Goal: Information Seeking & Learning: Find specific page/section

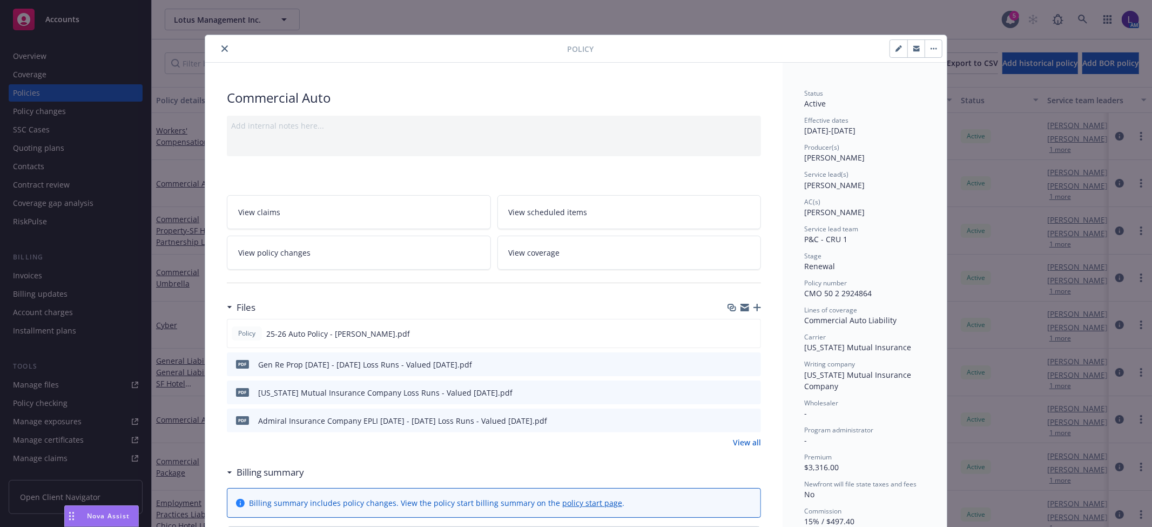
click at [222, 49] on icon "close" at bounding box center [225, 48] width 6 height 6
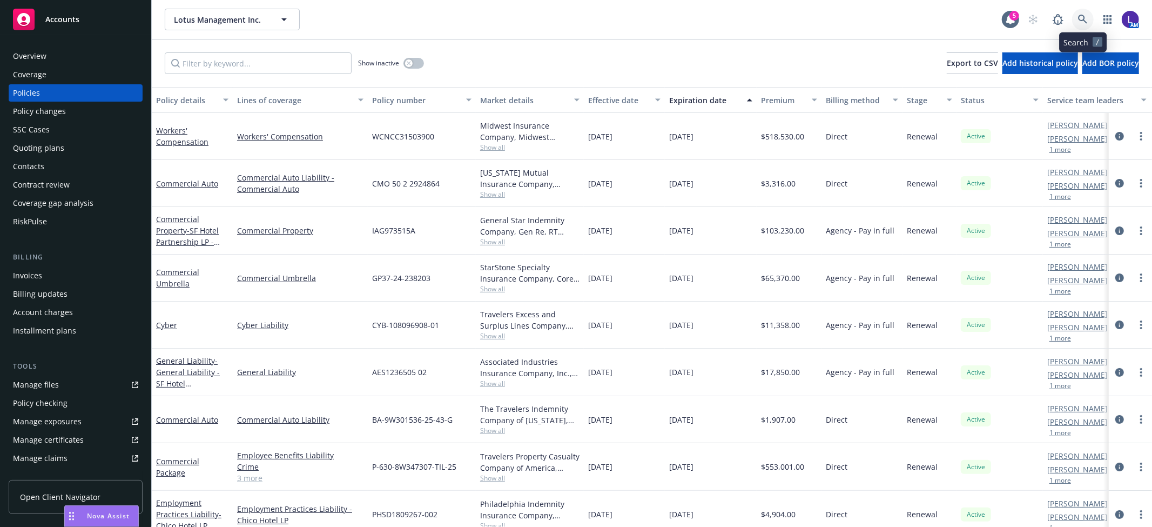
click at [1082, 15] on icon at bounding box center [1082, 19] width 9 height 9
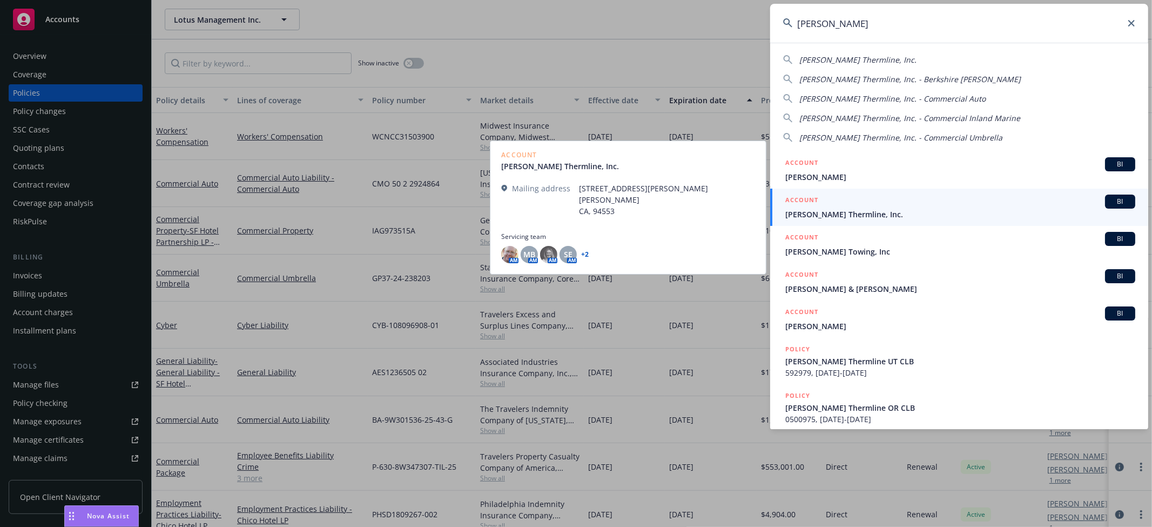
type input "[PERSON_NAME]"
click at [813, 214] on span "[PERSON_NAME] Thermline, Inc." at bounding box center [961, 214] width 350 height 11
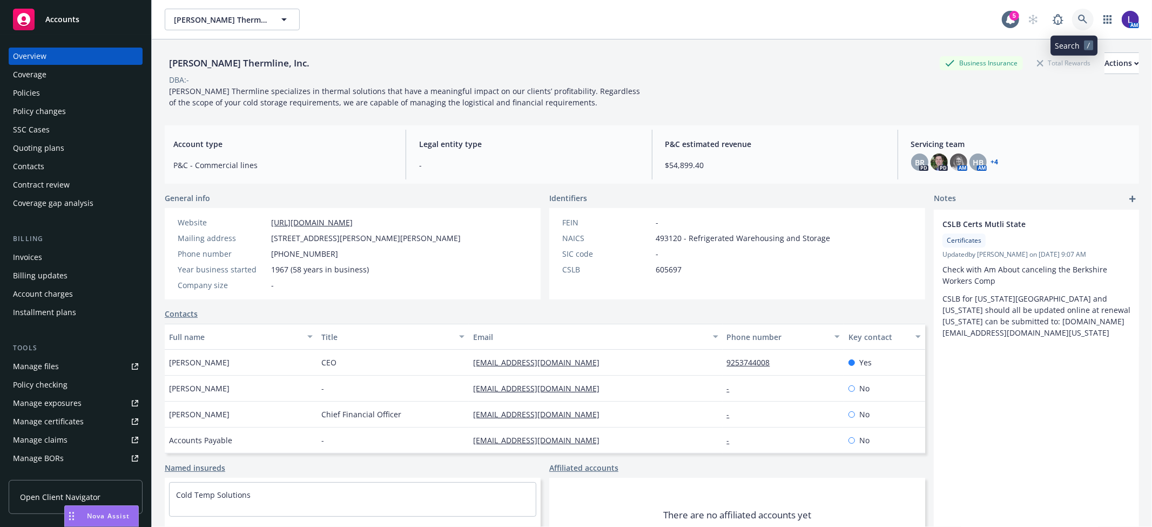
click at [1078, 23] on icon at bounding box center [1083, 20] width 10 height 10
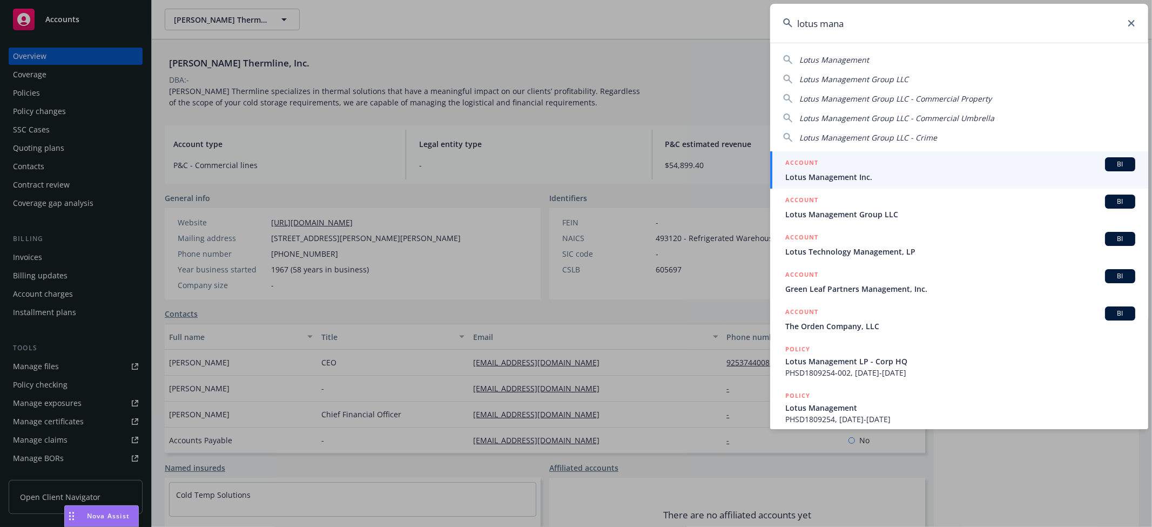
type input "lotus mana"
click at [823, 172] on span "Lotus Management Inc." at bounding box center [961, 176] width 350 height 11
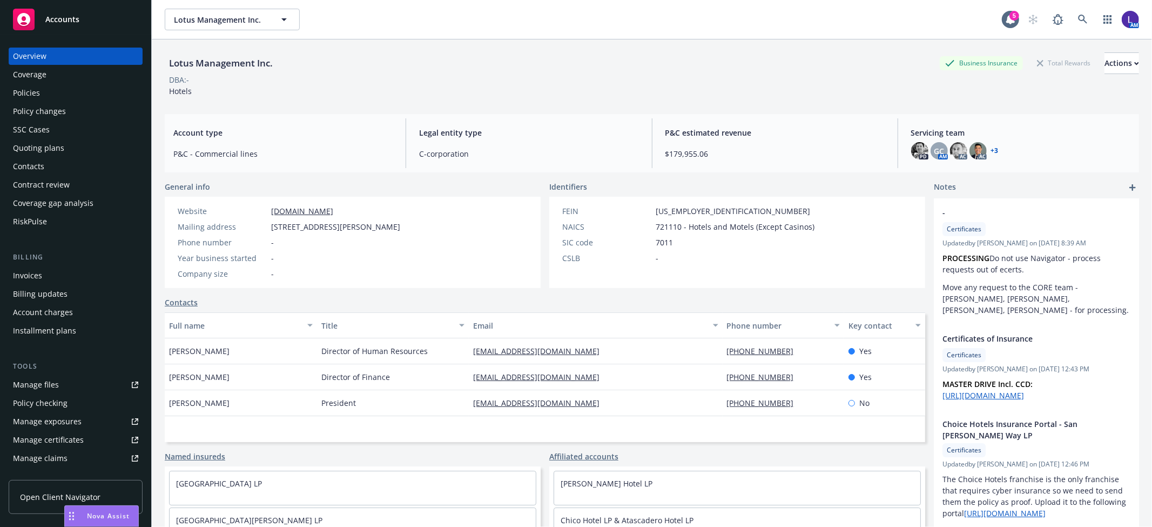
click at [36, 86] on div "Policies" at bounding box center [26, 92] width 27 height 17
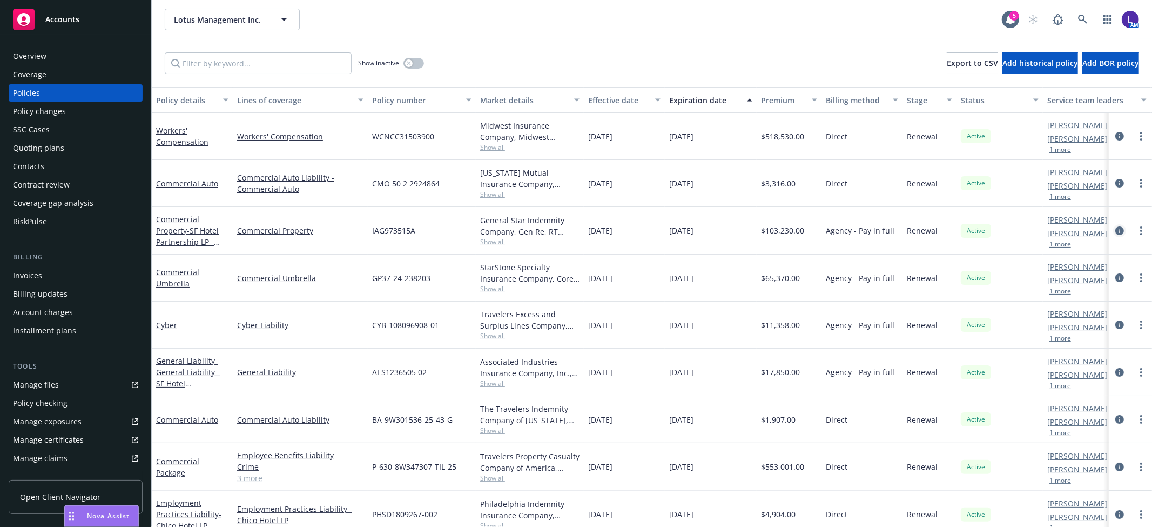
click at [1116, 227] on icon "circleInformation" at bounding box center [1120, 230] width 9 height 9
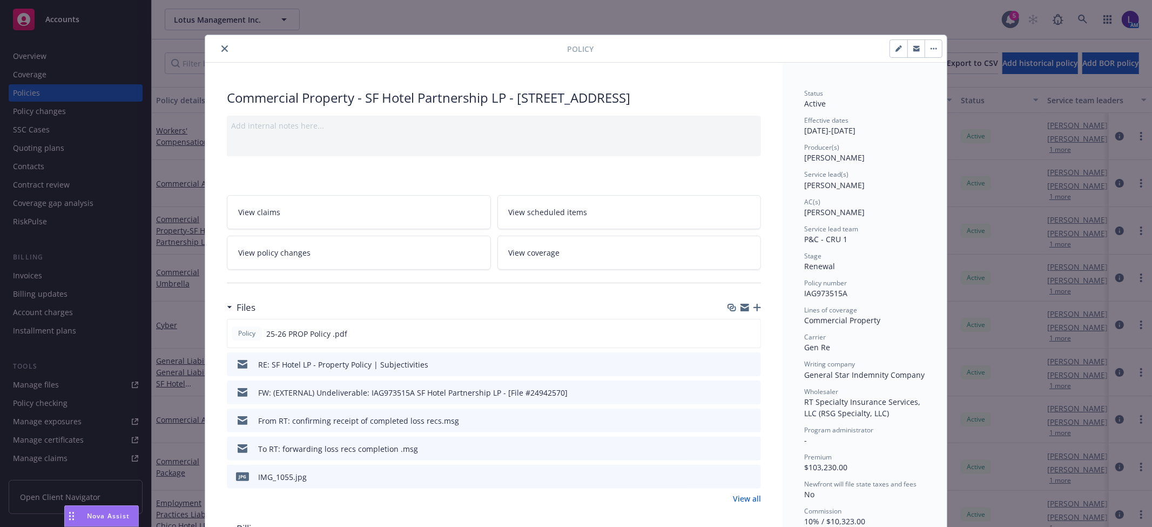
click at [222, 51] on icon "close" at bounding box center [225, 48] width 6 height 6
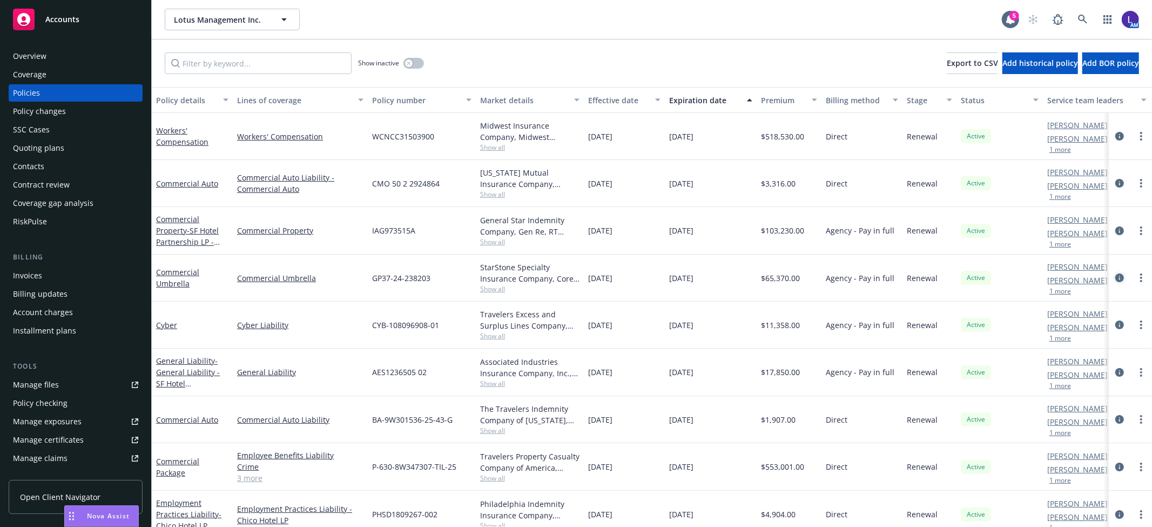
click at [1116, 276] on icon "circleInformation" at bounding box center [1120, 277] width 9 height 9
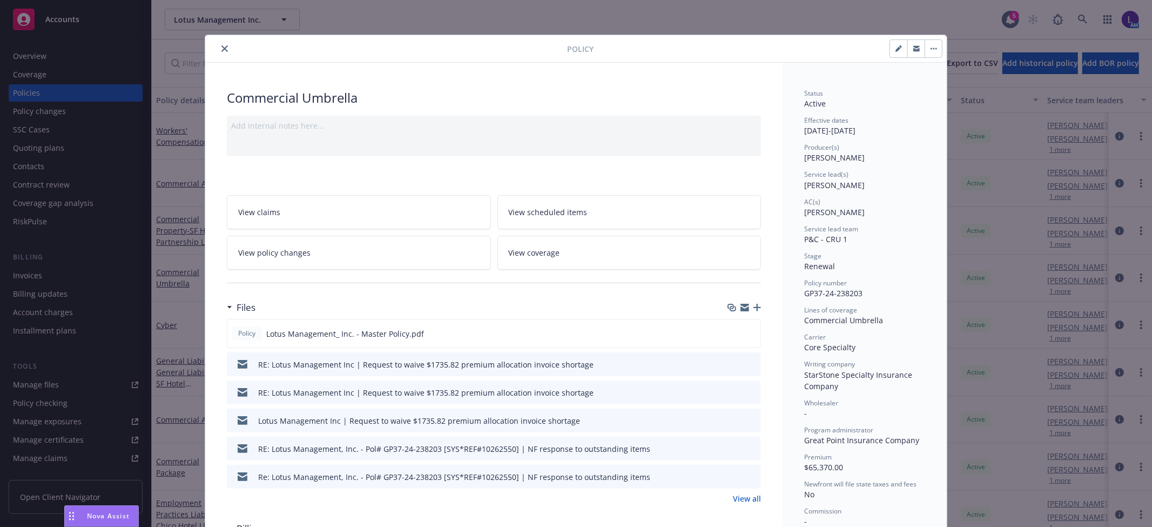
click at [218, 50] on button "close" at bounding box center [224, 48] width 13 height 13
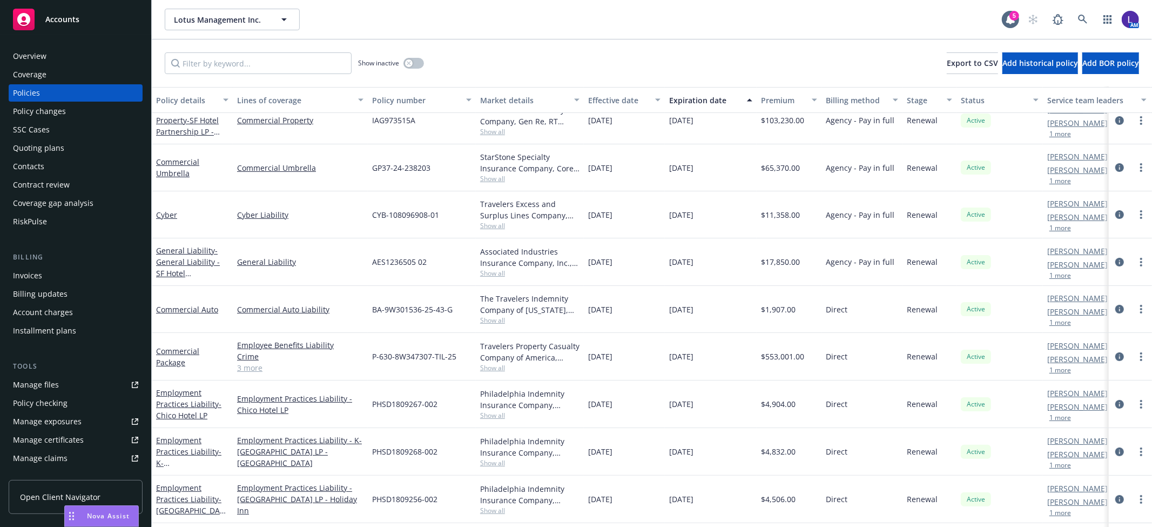
scroll to position [120, 0]
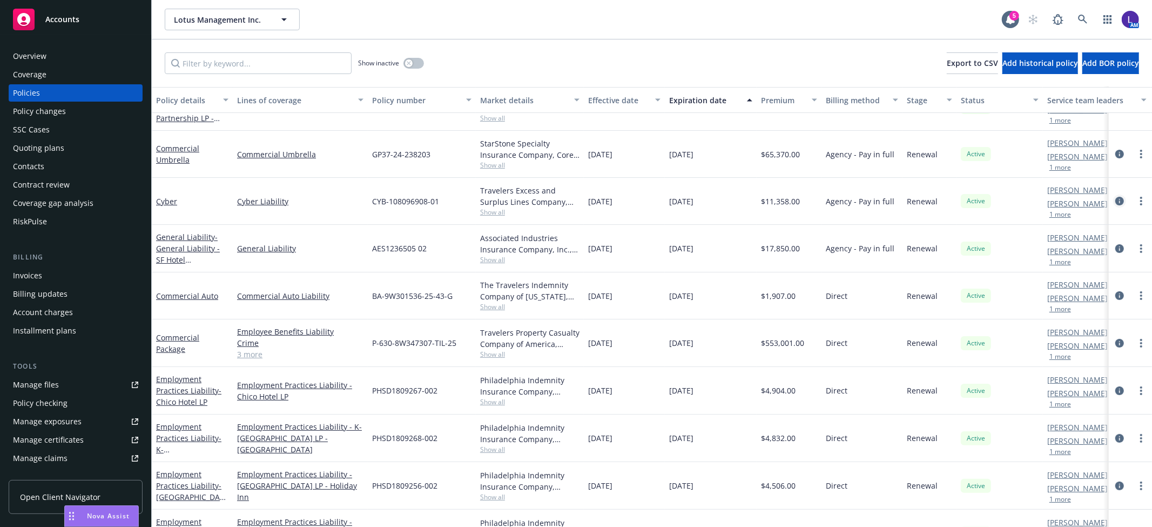
click at [1116, 200] on icon "circleInformation" at bounding box center [1120, 201] width 9 height 9
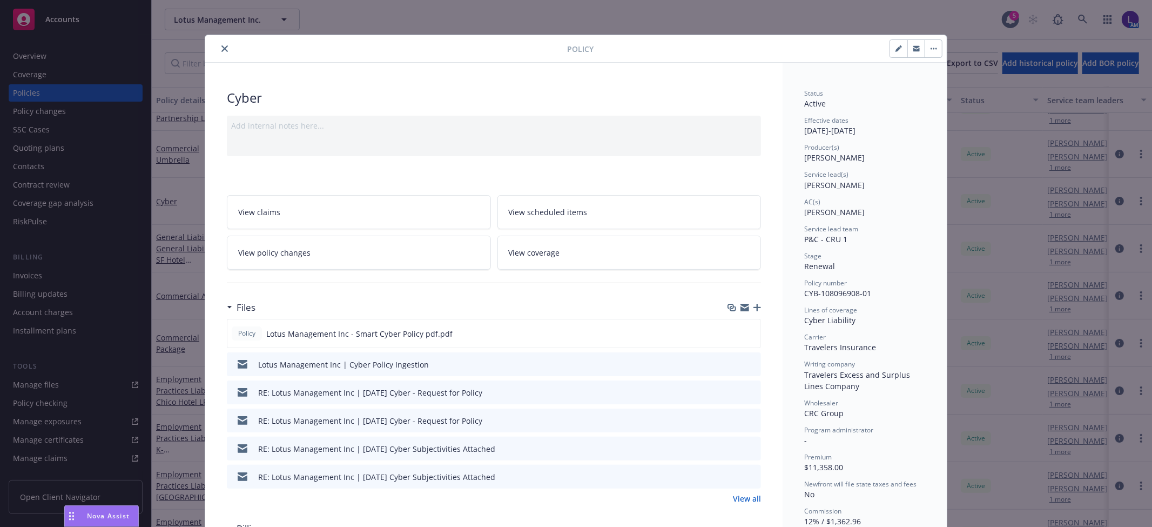
click at [222, 48] on icon "close" at bounding box center [225, 48] width 6 height 6
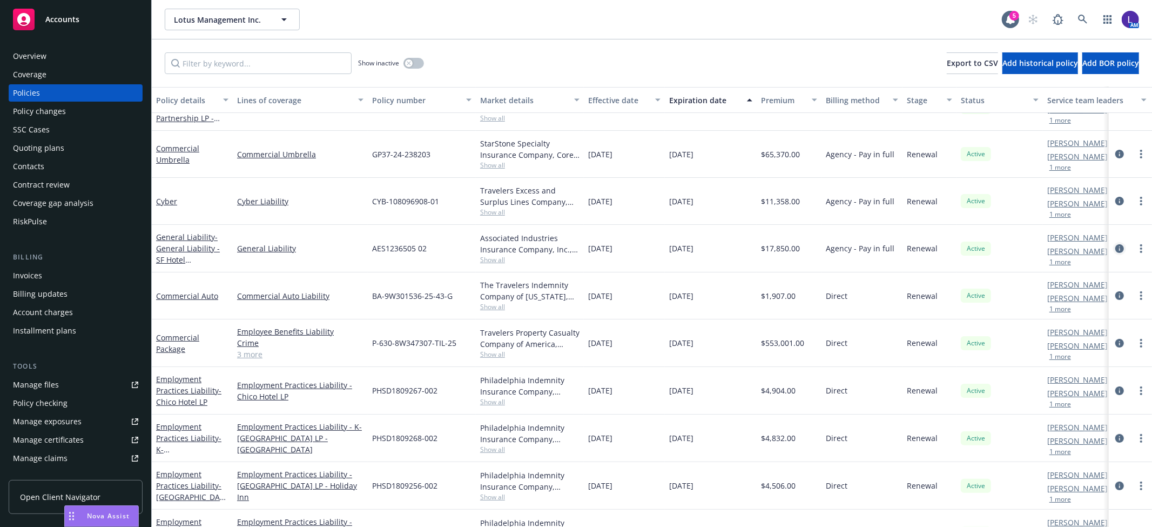
click at [1116, 250] on icon "circleInformation" at bounding box center [1120, 248] width 9 height 9
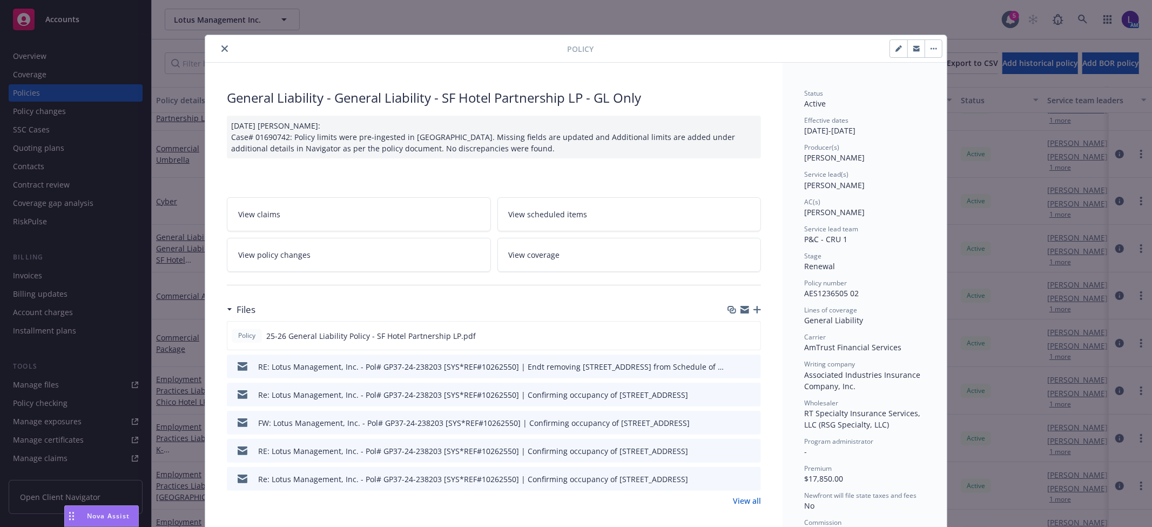
click at [222, 49] on icon "close" at bounding box center [225, 48] width 6 height 6
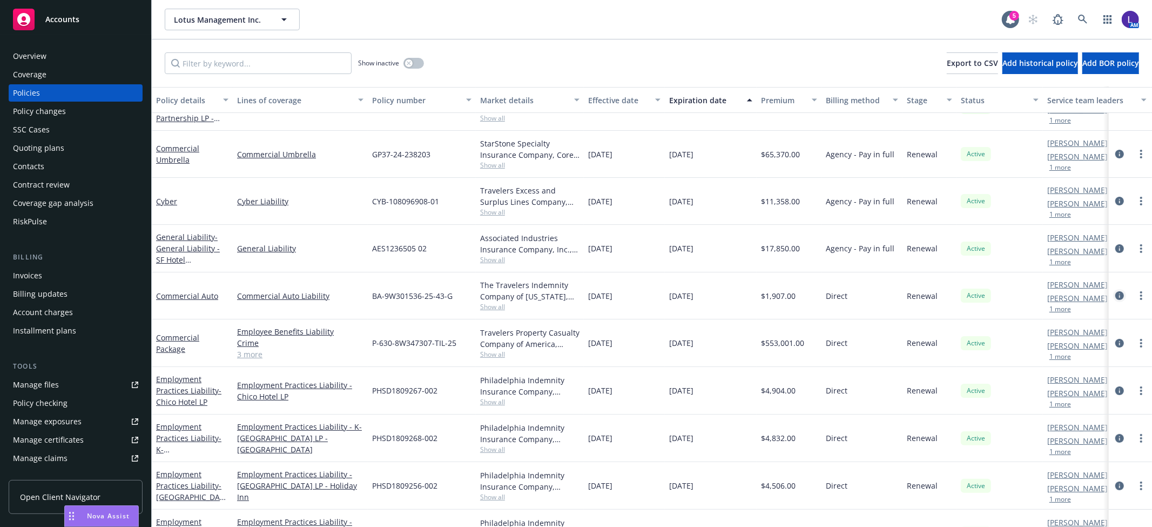
click at [1116, 294] on icon "circleInformation" at bounding box center [1120, 295] width 9 height 9
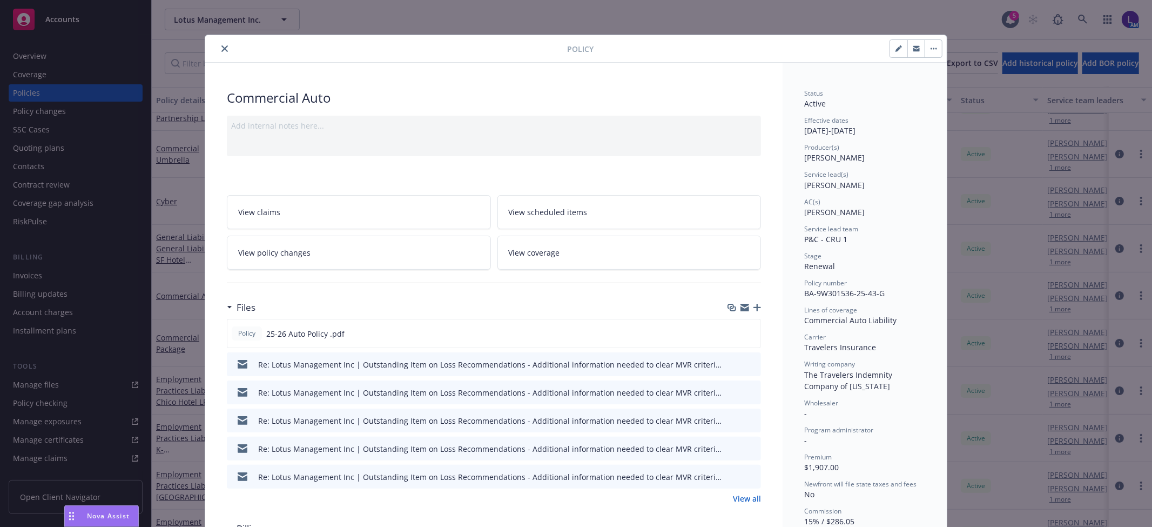
click at [222, 50] on icon "close" at bounding box center [225, 48] width 6 height 6
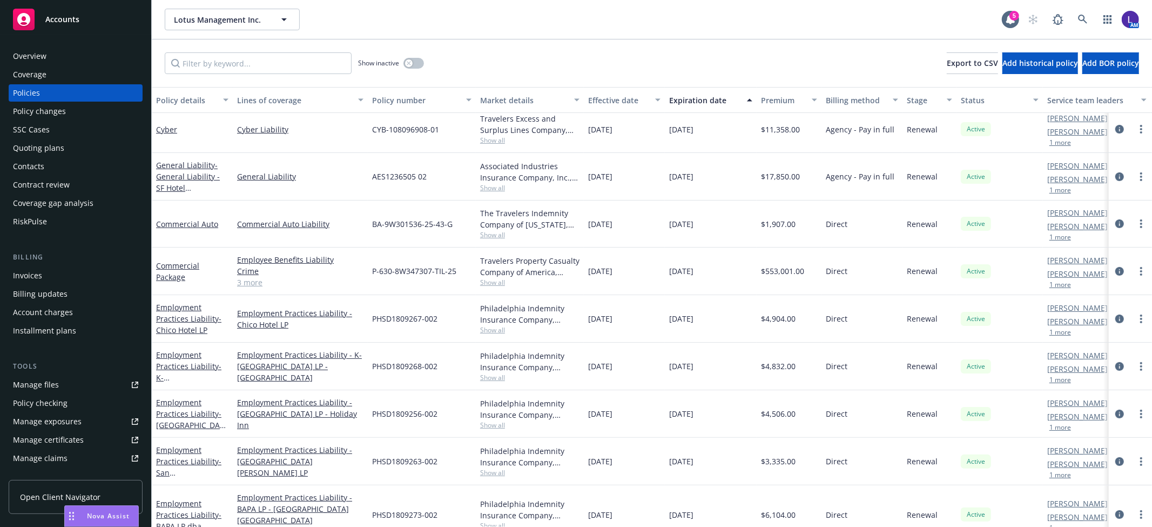
scroll to position [240, 0]
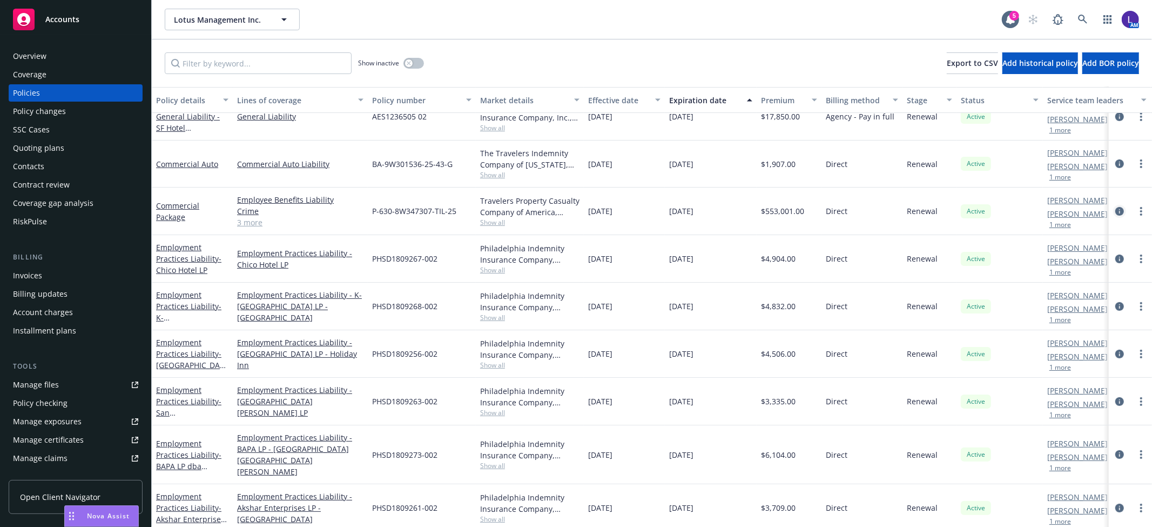
click at [1116, 209] on icon "circleInformation" at bounding box center [1120, 211] width 9 height 9
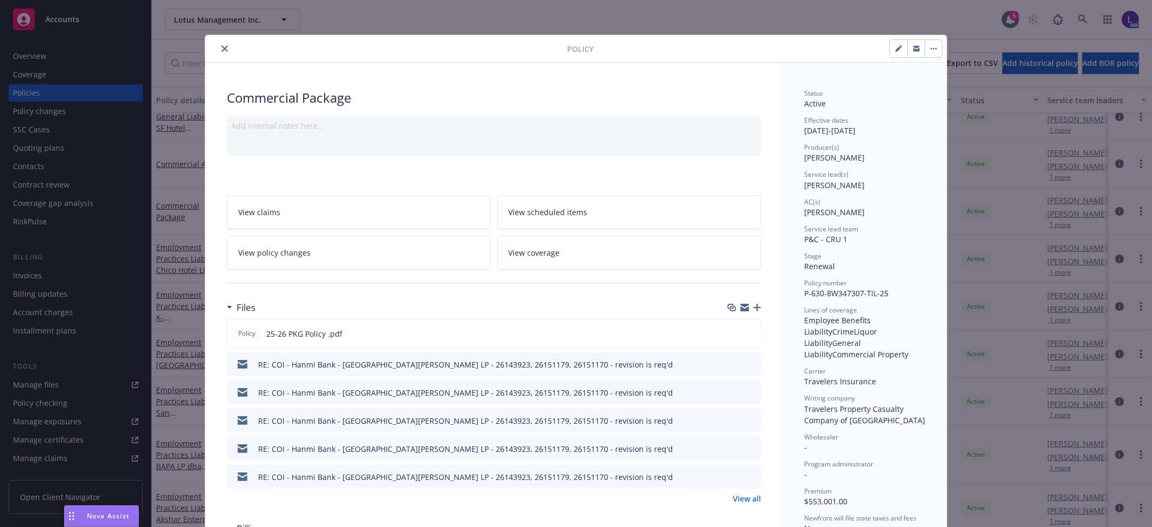
click at [222, 51] on icon "close" at bounding box center [225, 48] width 6 height 6
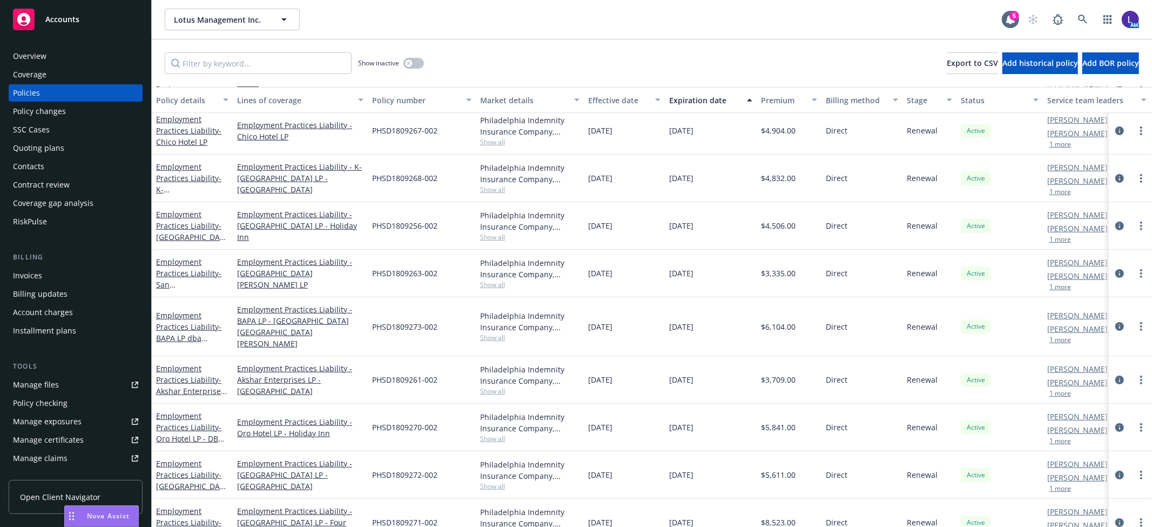
scroll to position [300, 0]
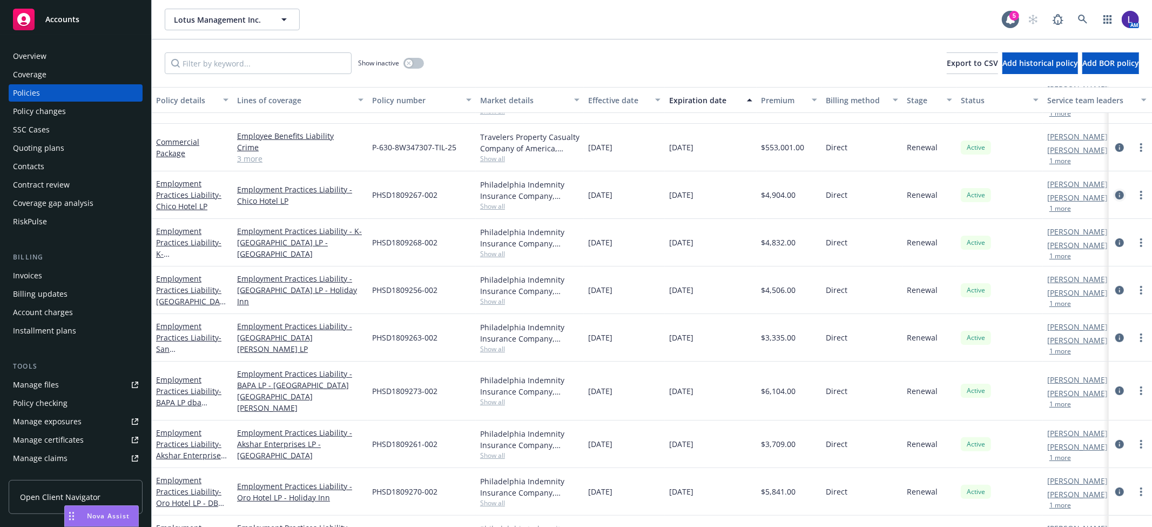
click at [1116, 198] on icon "circleInformation" at bounding box center [1120, 195] width 9 height 9
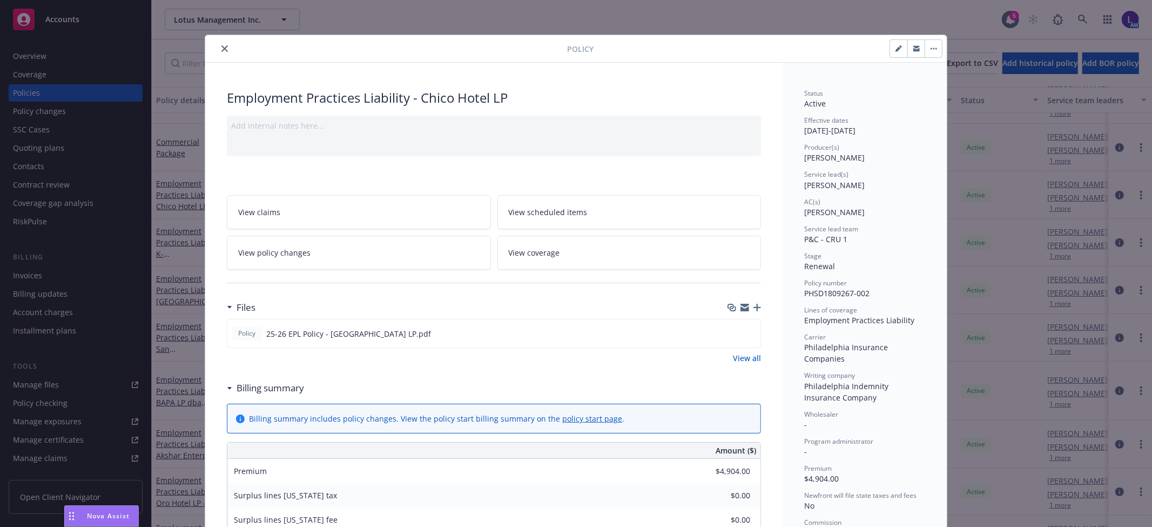
click at [222, 49] on icon "close" at bounding box center [225, 48] width 6 height 6
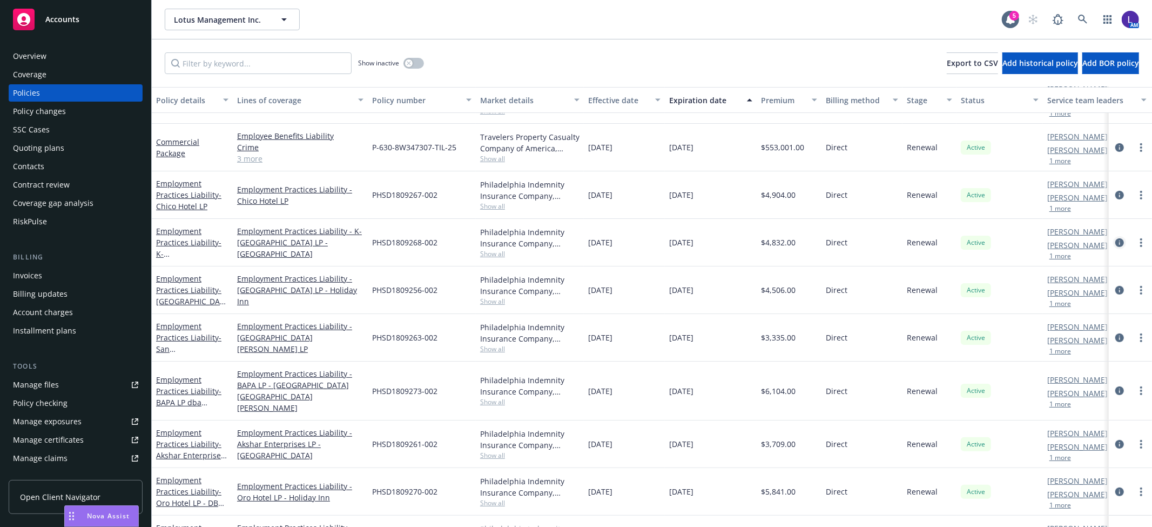
click at [1116, 241] on icon "circleInformation" at bounding box center [1120, 242] width 9 height 9
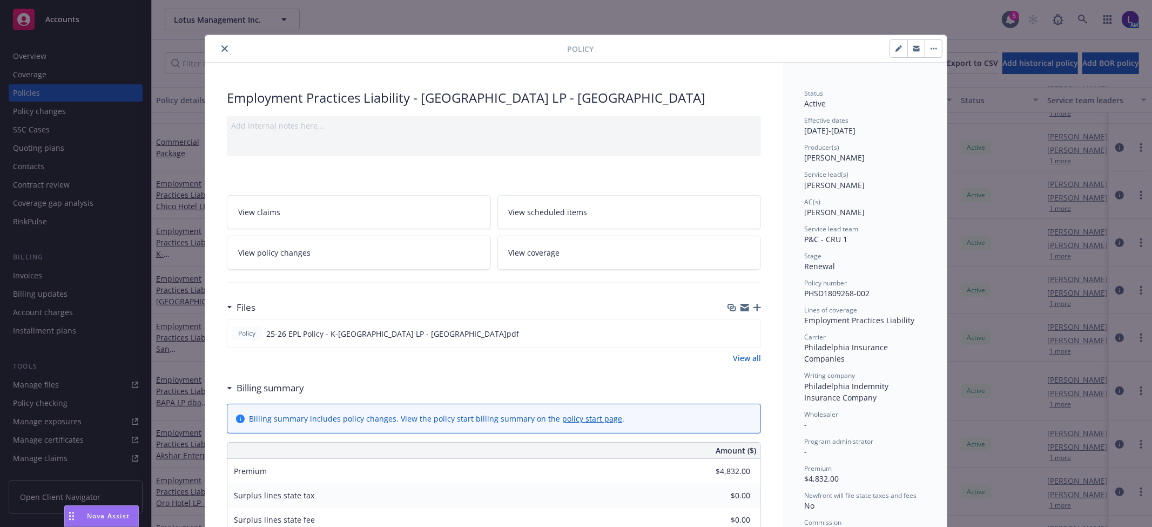
click at [222, 45] on icon "close" at bounding box center [225, 48] width 6 height 6
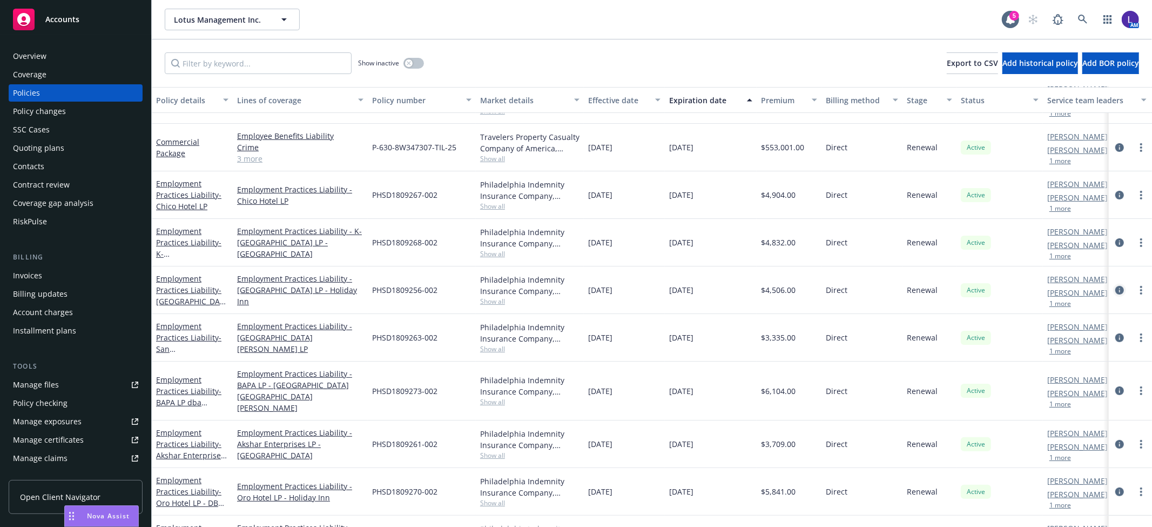
click at [1116, 288] on icon "circleInformation" at bounding box center [1120, 290] width 9 height 9
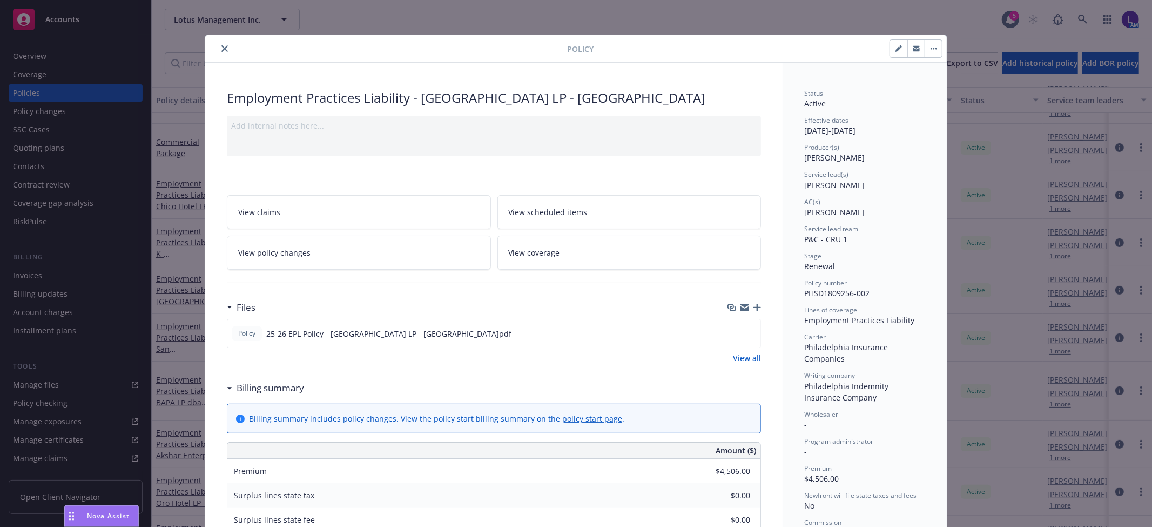
click at [222, 46] on icon "close" at bounding box center [225, 48] width 6 height 6
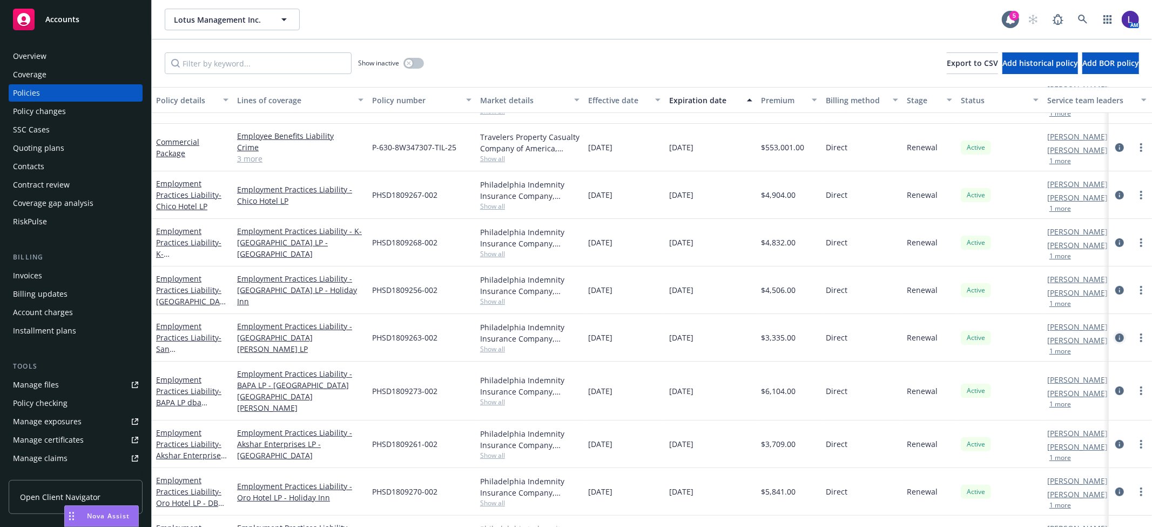
click at [1116, 337] on icon "circleInformation" at bounding box center [1120, 337] width 9 height 9
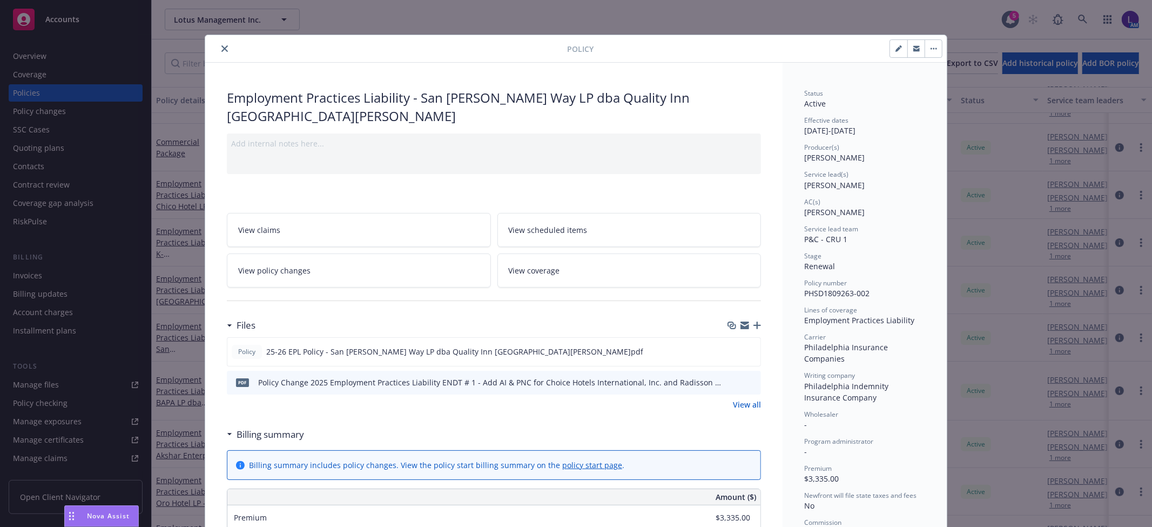
click at [222, 51] on icon "close" at bounding box center [225, 48] width 6 height 6
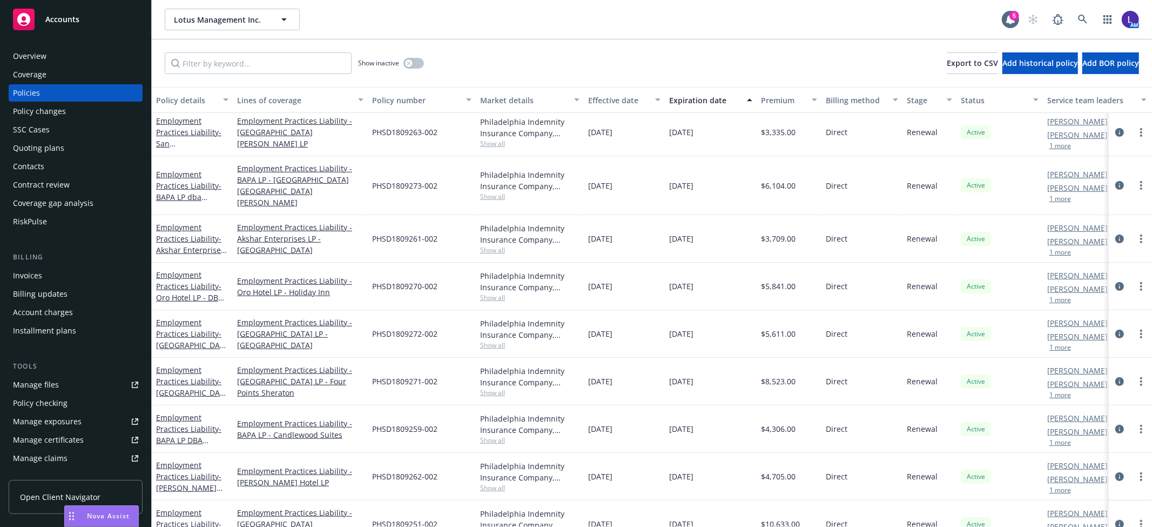
scroll to position [540, 0]
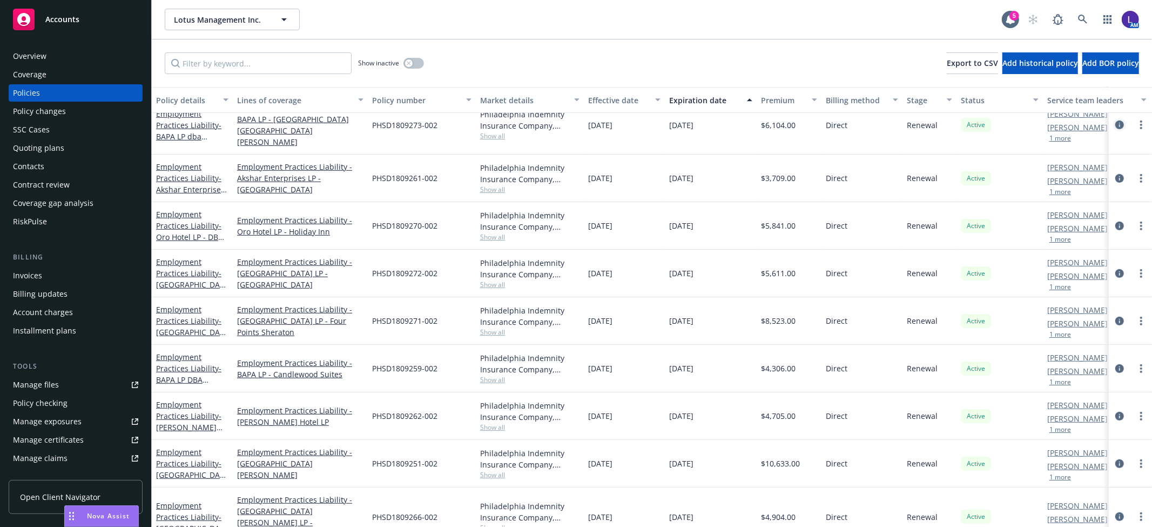
click at [1116, 120] on icon "circleInformation" at bounding box center [1120, 124] width 9 height 9
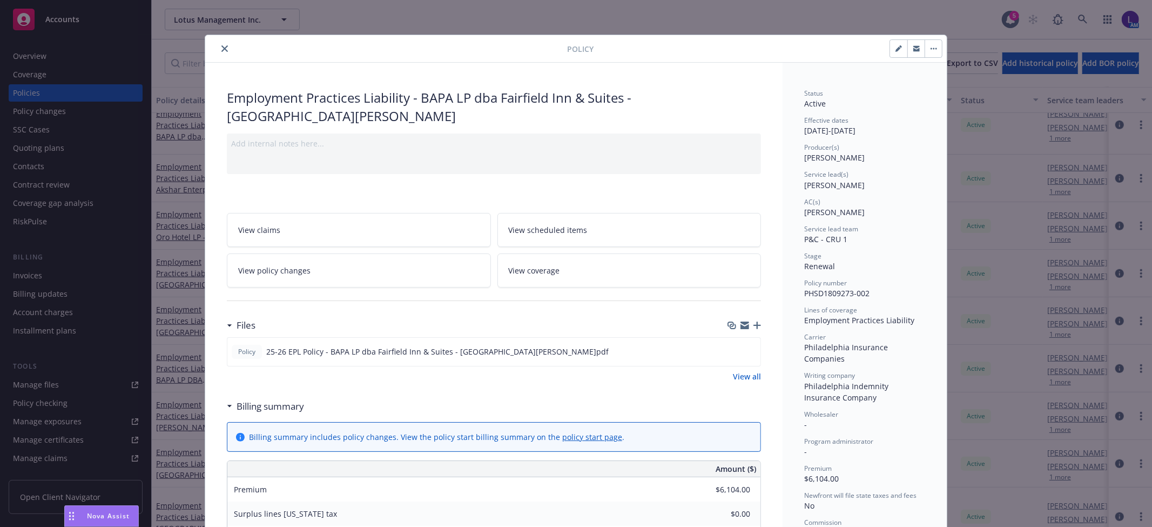
click at [222, 48] on icon "close" at bounding box center [225, 48] width 6 height 6
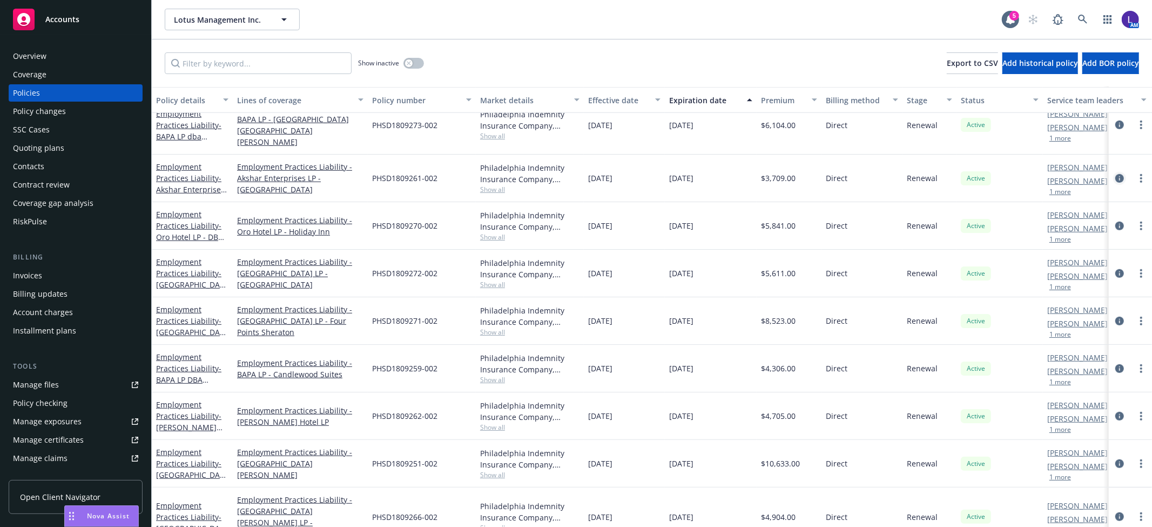
click at [1116, 174] on icon "circleInformation" at bounding box center [1120, 178] width 9 height 9
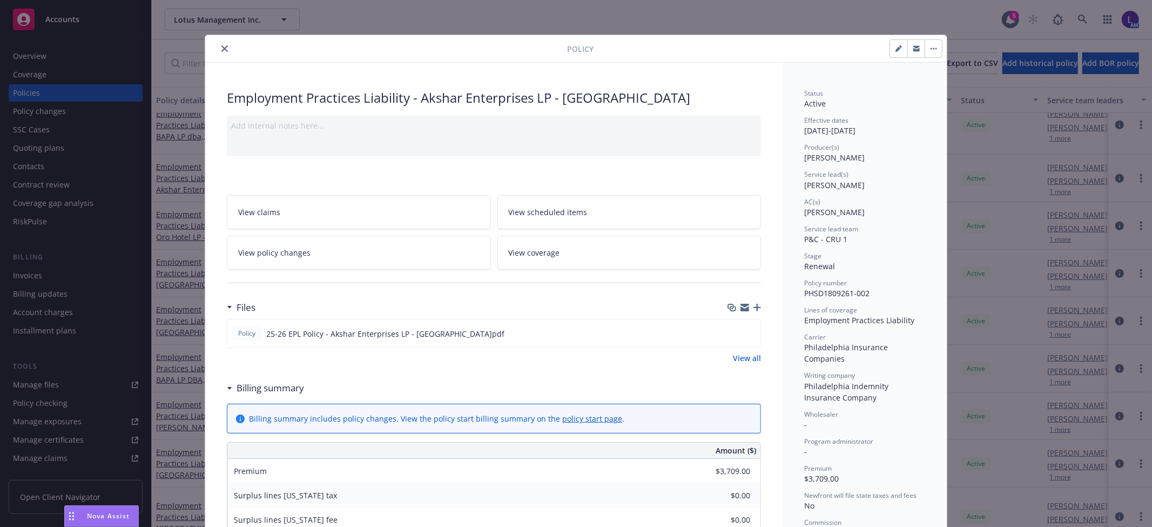
drag, startPoint x: 218, startPoint y: 50, endPoint x: 188, endPoint y: 50, distance: 29.7
click at [222, 50] on icon "close" at bounding box center [225, 48] width 6 height 6
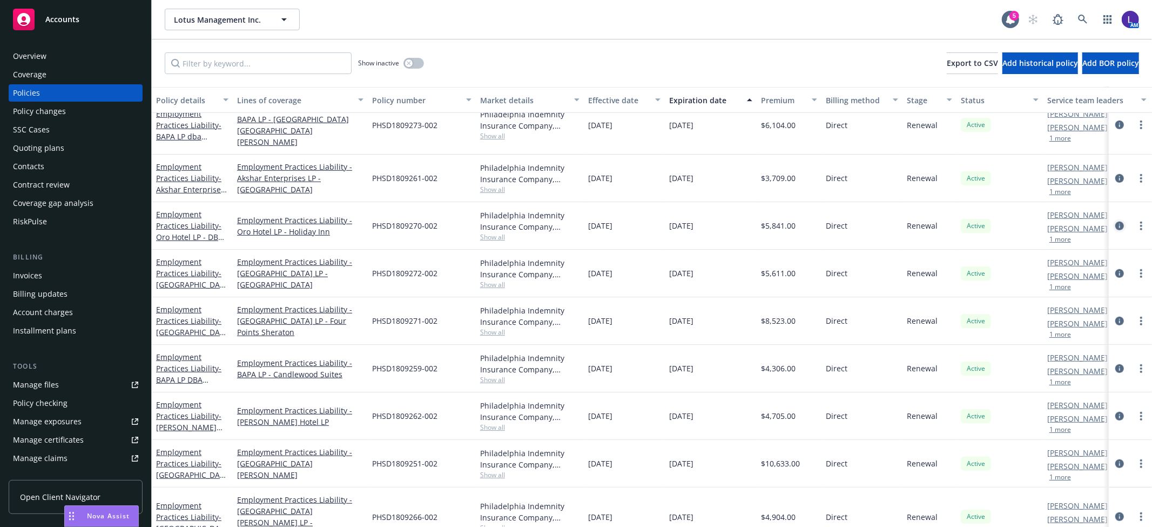
click at [1116, 222] on icon "circleInformation" at bounding box center [1120, 226] width 9 height 9
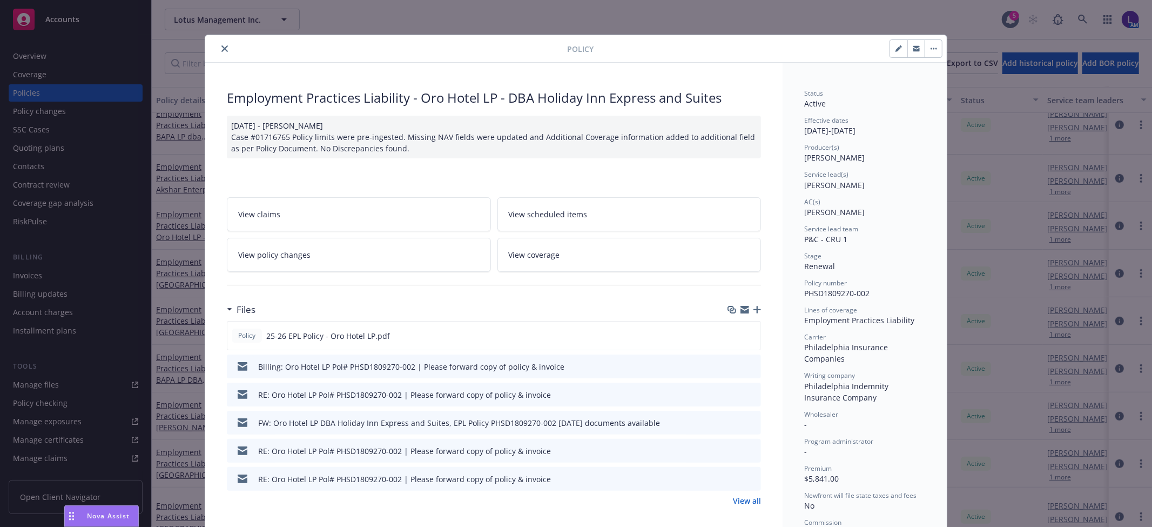
click at [222, 49] on icon "close" at bounding box center [225, 48] width 6 height 6
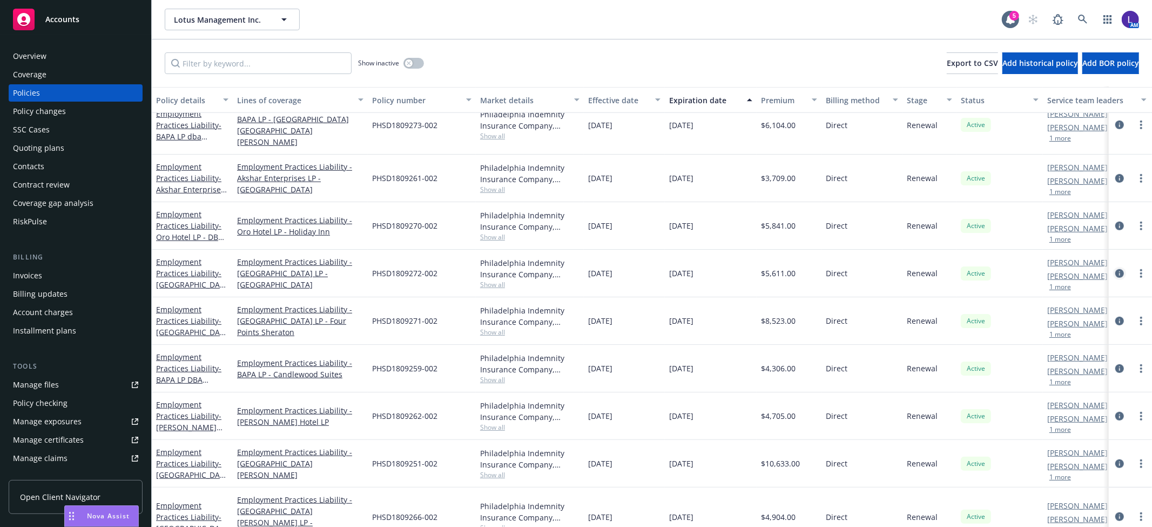
click at [1116, 269] on icon "circleInformation" at bounding box center [1120, 273] width 9 height 9
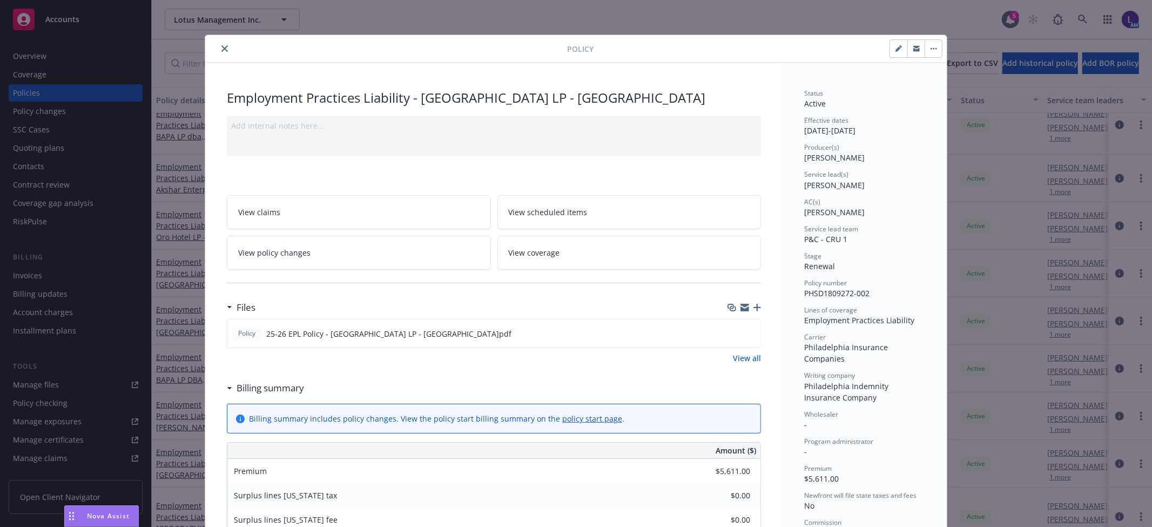
drag, startPoint x: 219, startPoint y: 42, endPoint x: 239, endPoint y: 47, distance: 20.6
click at [219, 42] on button "close" at bounding box center [224, 48] width 13 height 13
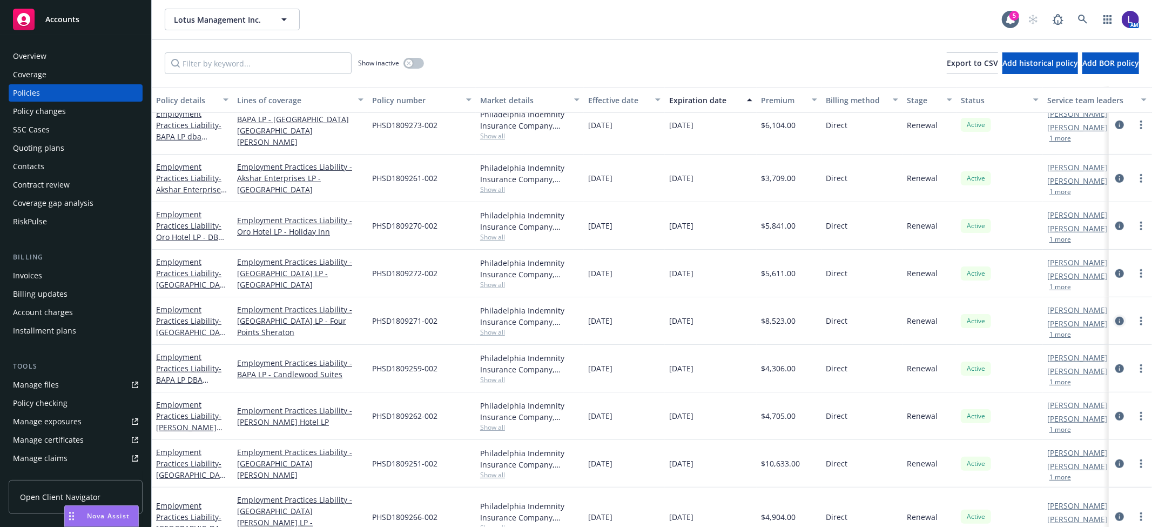
click at [1116, 317] on icon "circleInformation" at bounding box center [1120, 321] width 9 height 9
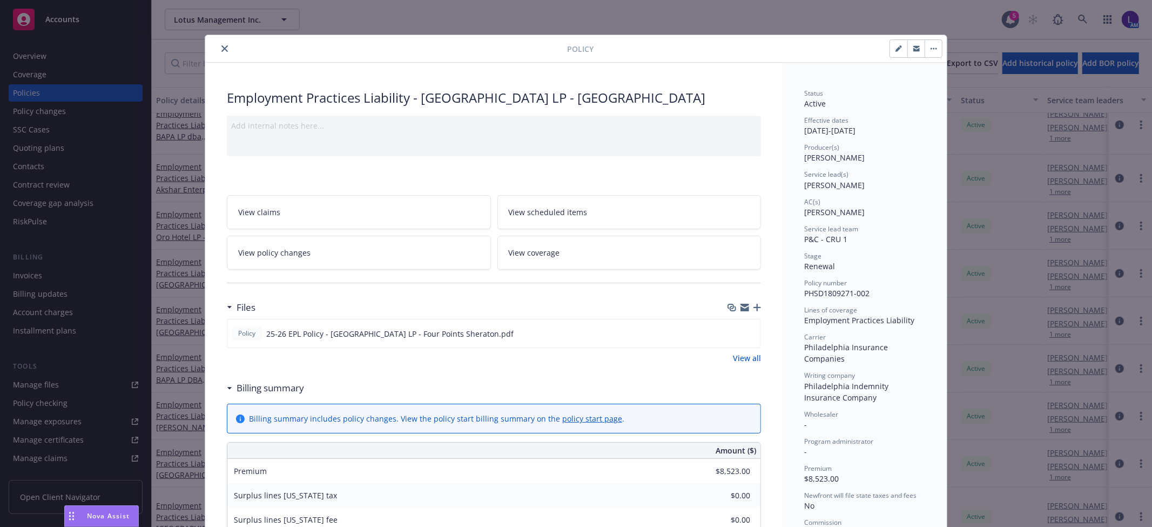
click at [222, 50] on icon "close" at bounding box center [225, 48] width 6 height 6
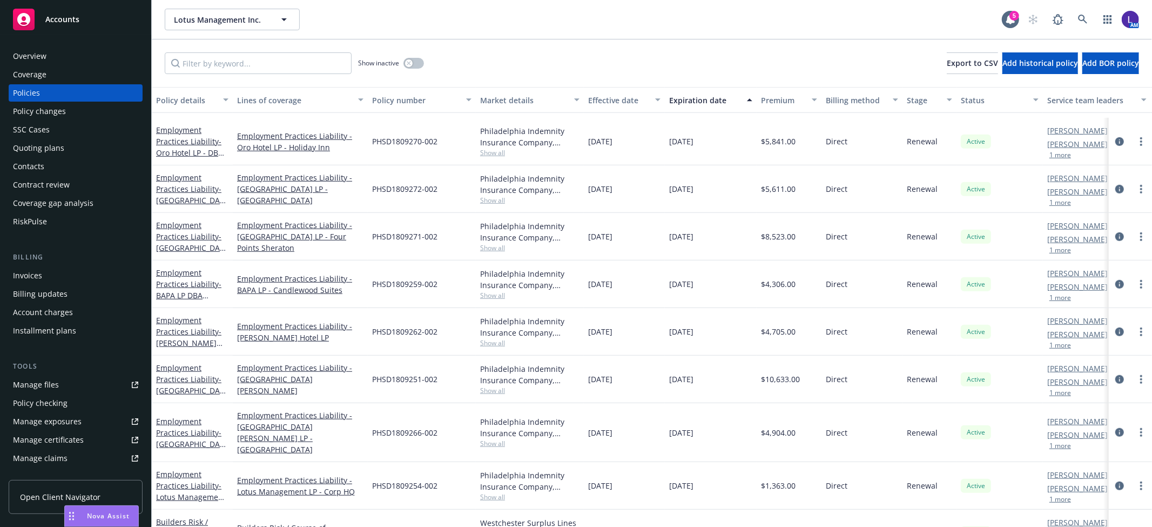
scroll to position [676, 0]
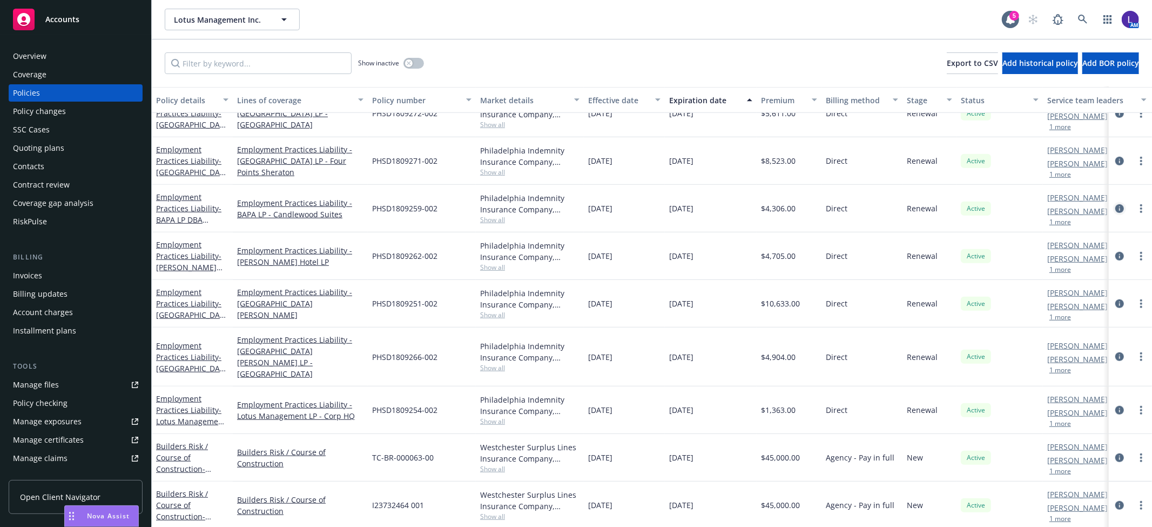
click at [1116, 208] on icon "circleInformation" at bounding box center [1120, 208] width 9 height 9
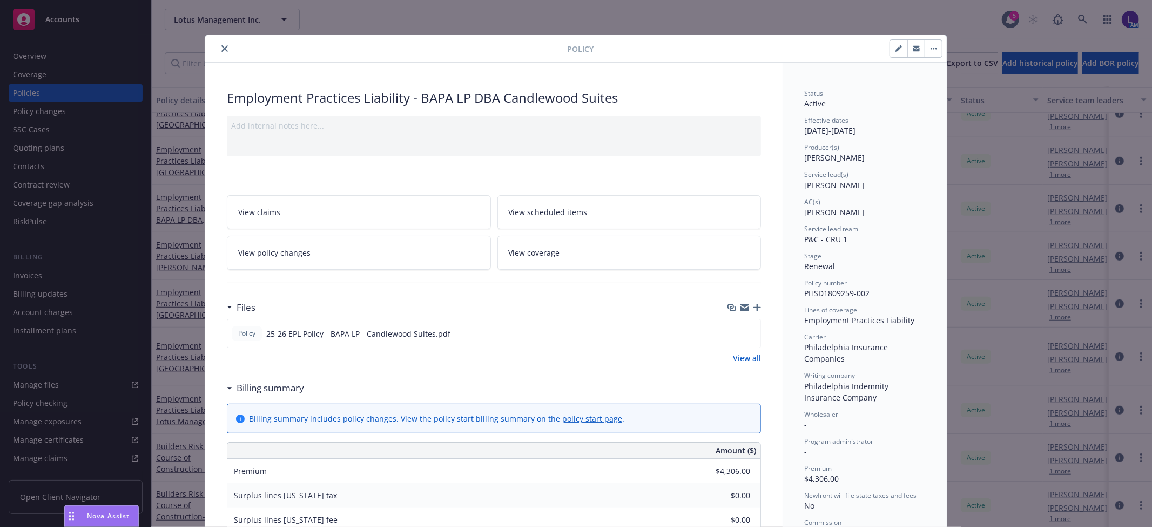
click at [222, 49] on icon "close" at bounding box center [225, 48] width 6 height 6
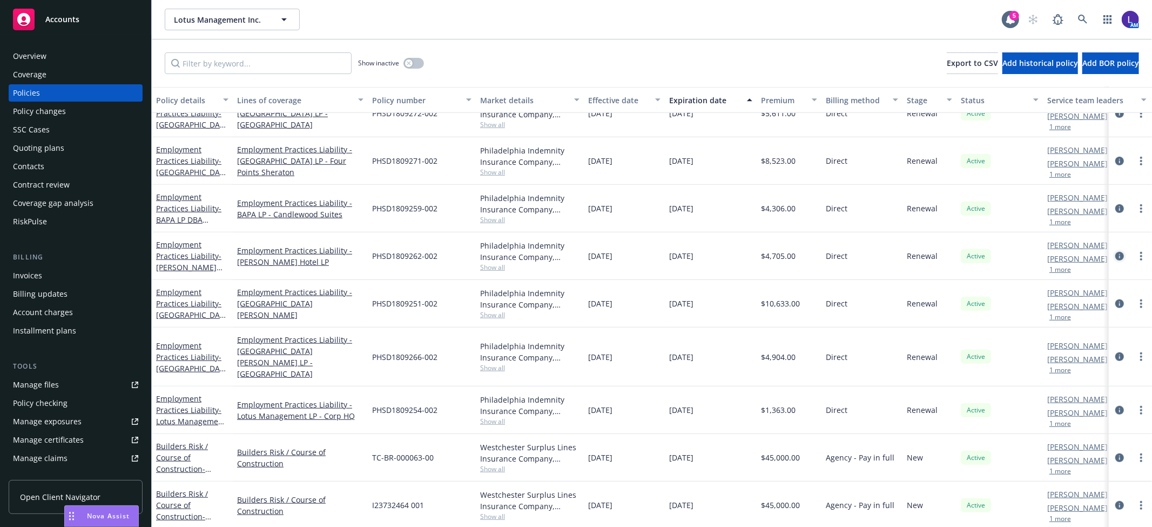
click at [1116, 256] on icon "circleInformation" at bounding box center [1120, 256] width 9 height 9
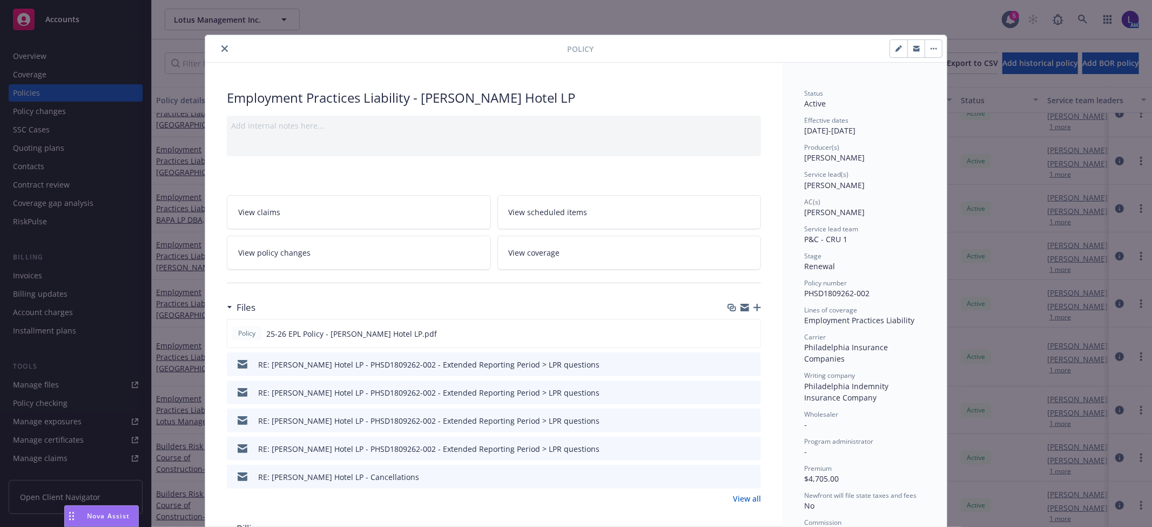
click at [223, 49] on icon "close" at bounding box center [225, 48] width 6 height 6
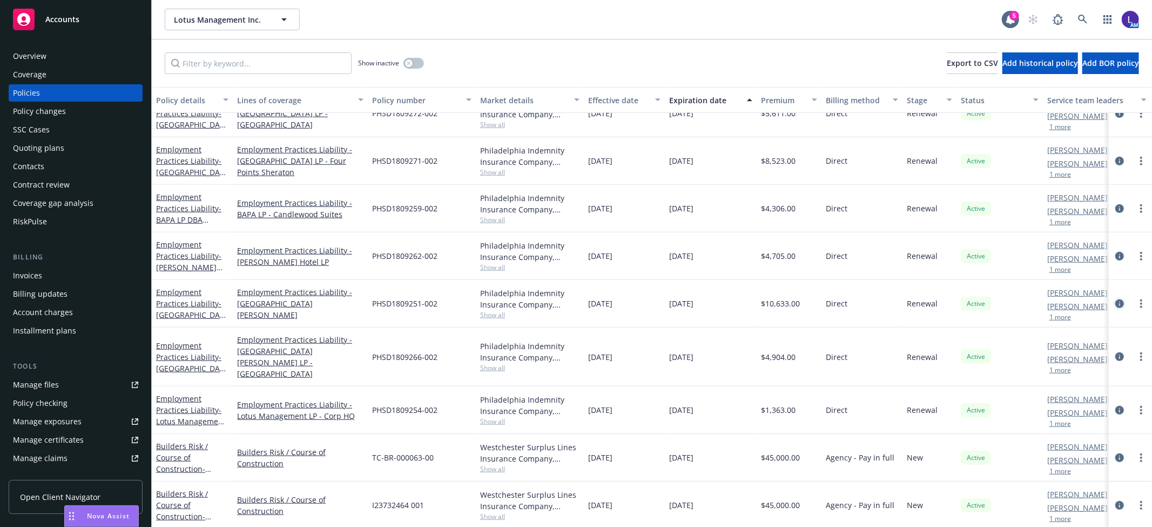
click at [1116, 303] on icon "circleInformation" at bounding box center [1120, 303] width 9 height 9
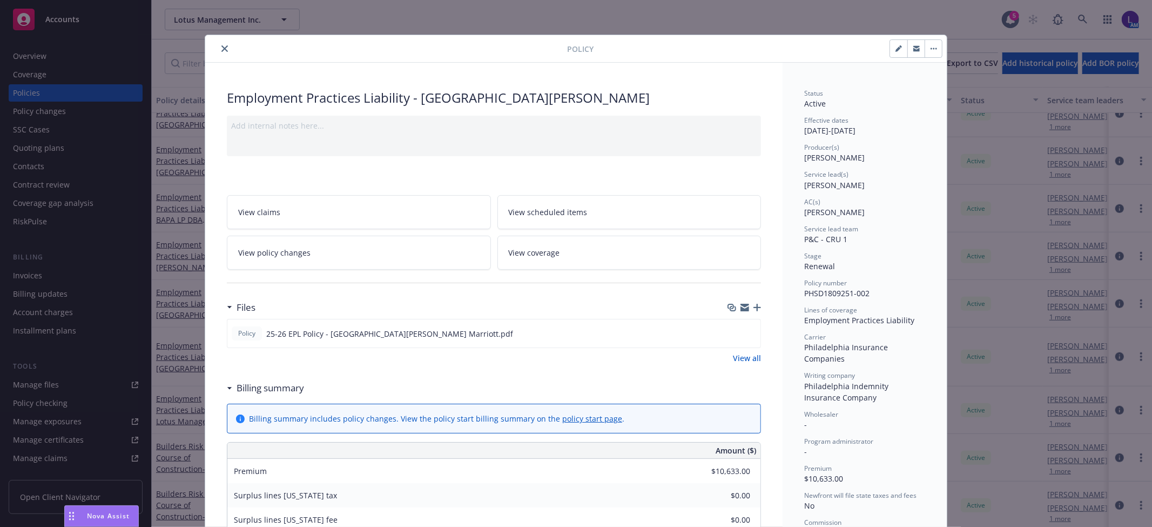
click at [222, 46] on icon "close" at bounding box center [225, 48] width 6 height 6
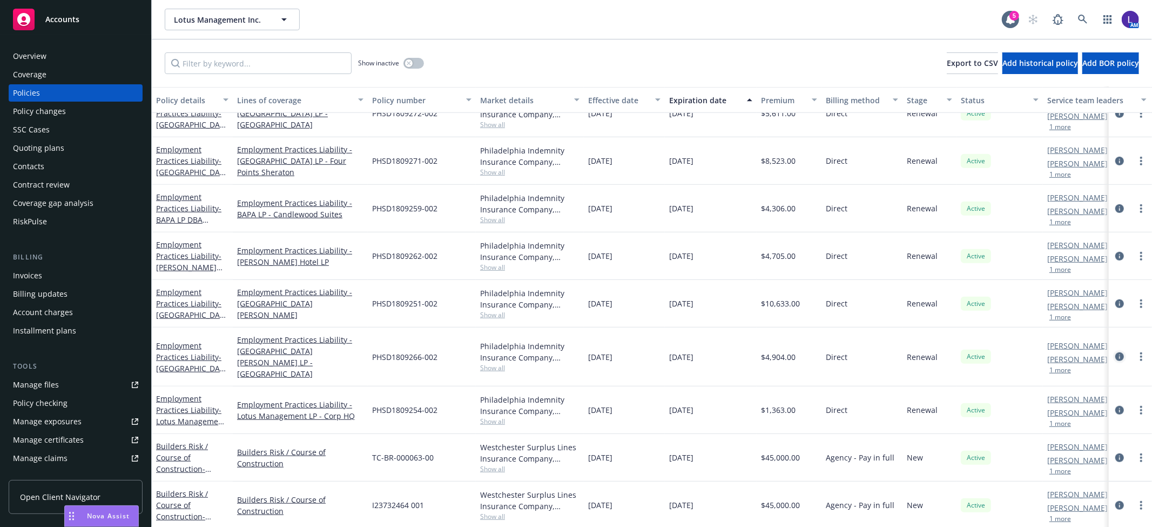
click at [1116, 352] on icon "circleInformation" at bounding box center [1120, 356] width 9 height 9
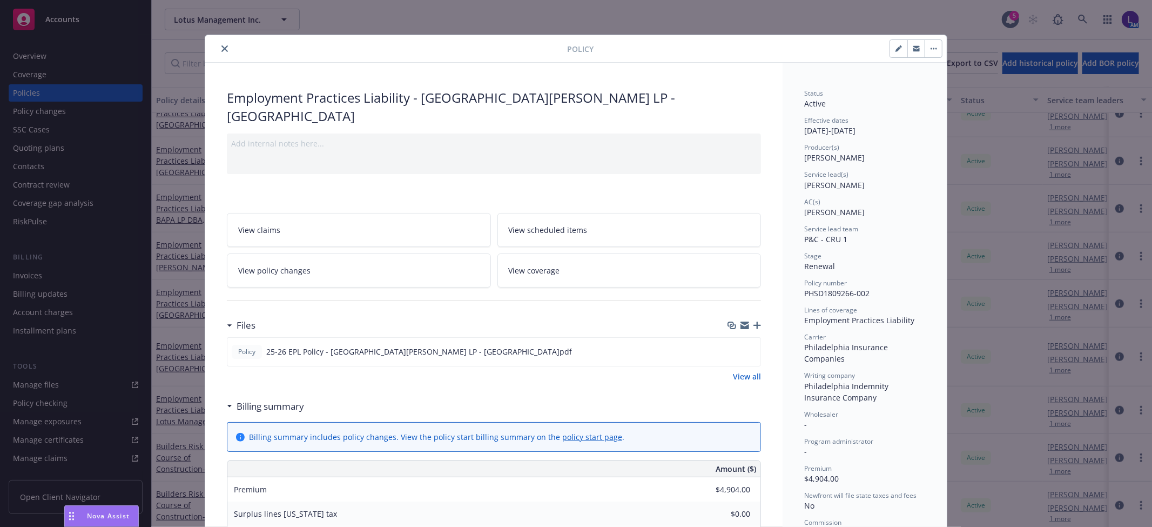
click at [222, 50] on icon "close" at bounding box center [225, 48] width 6 height 6
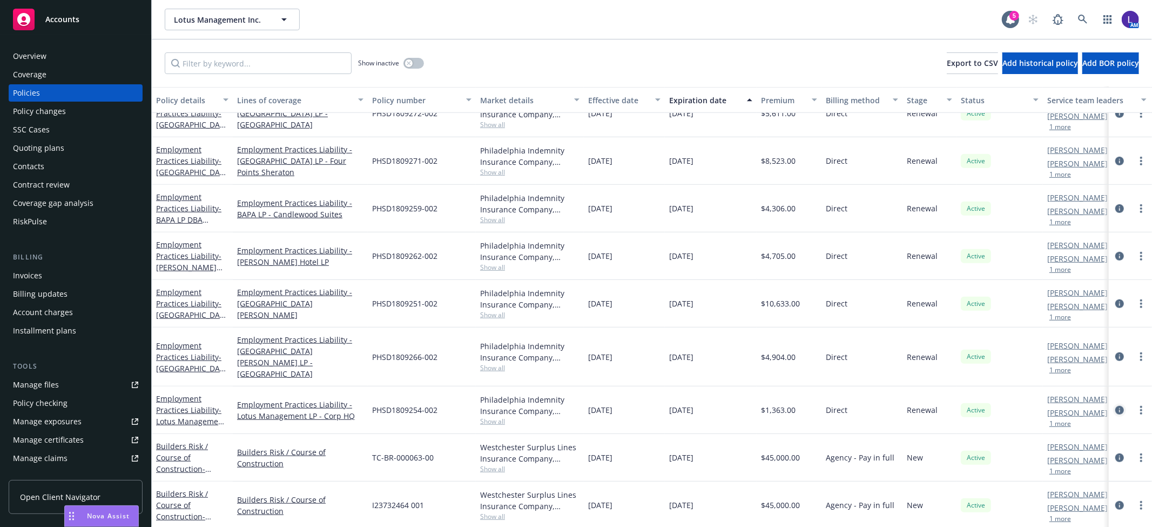
click at [1116, 406] on icon "circleInformation" at bounding box center [1120, 410] width 9 height 9
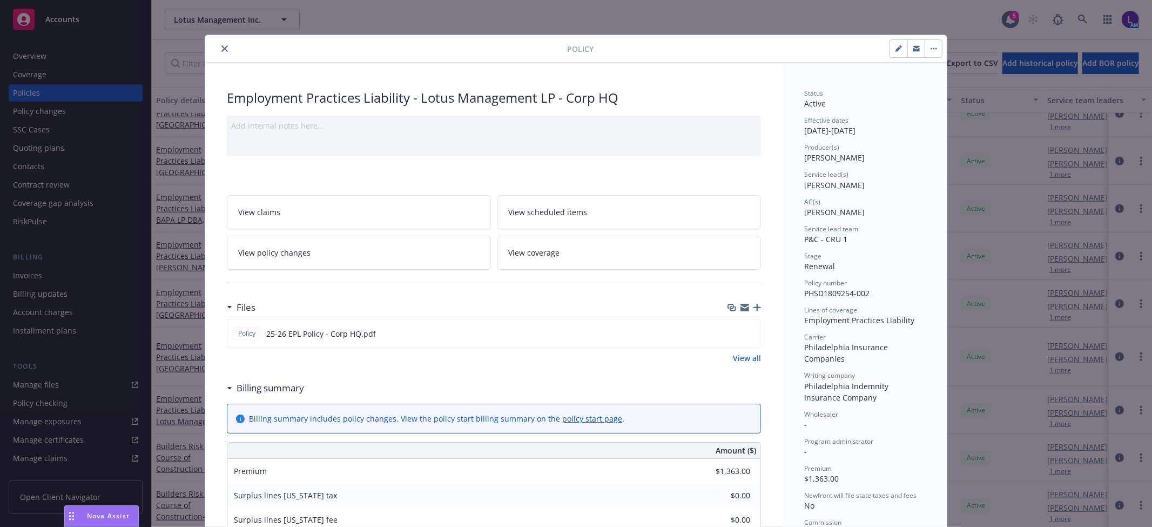
click at [222, 51] on icon "close" at bounding box center [225, 48] width 6 height 6
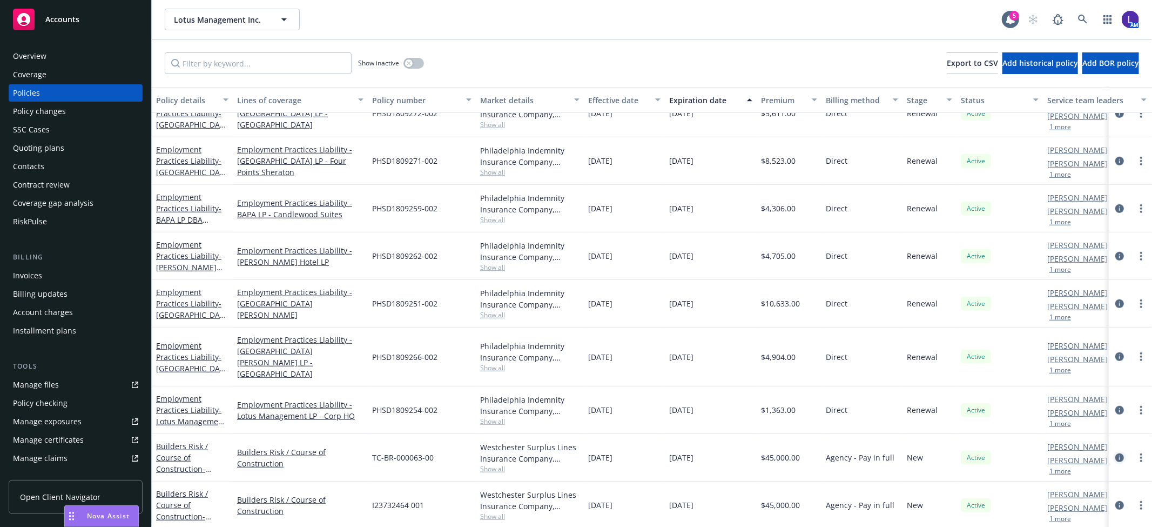
click at [1114, 451] on link "circleInformation" at bounding box center [1120, 457] width 13 height 13
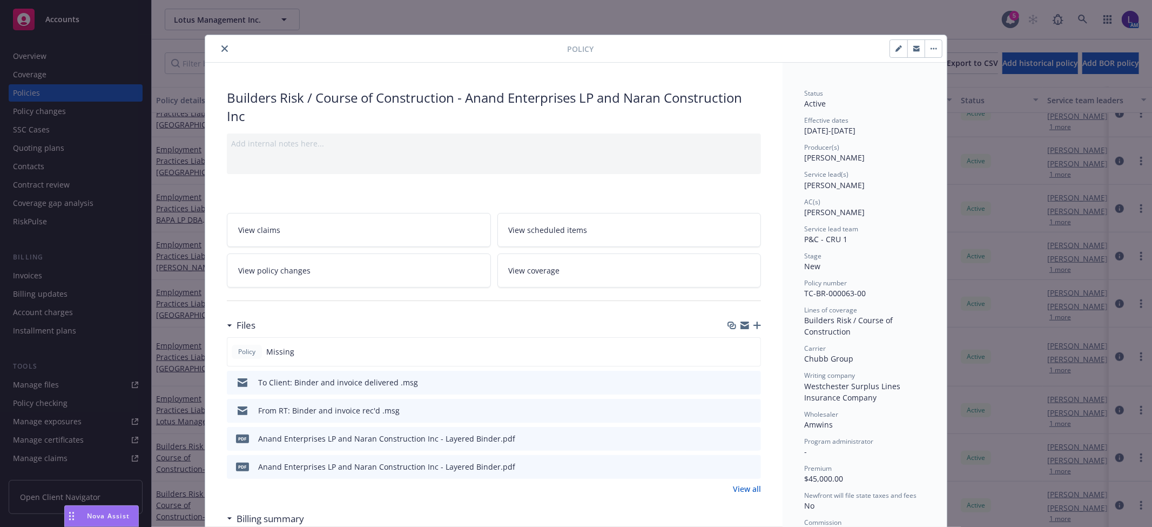
click at [224, 50] on button "close" at bounding box center [224, 48] width 13 height 13
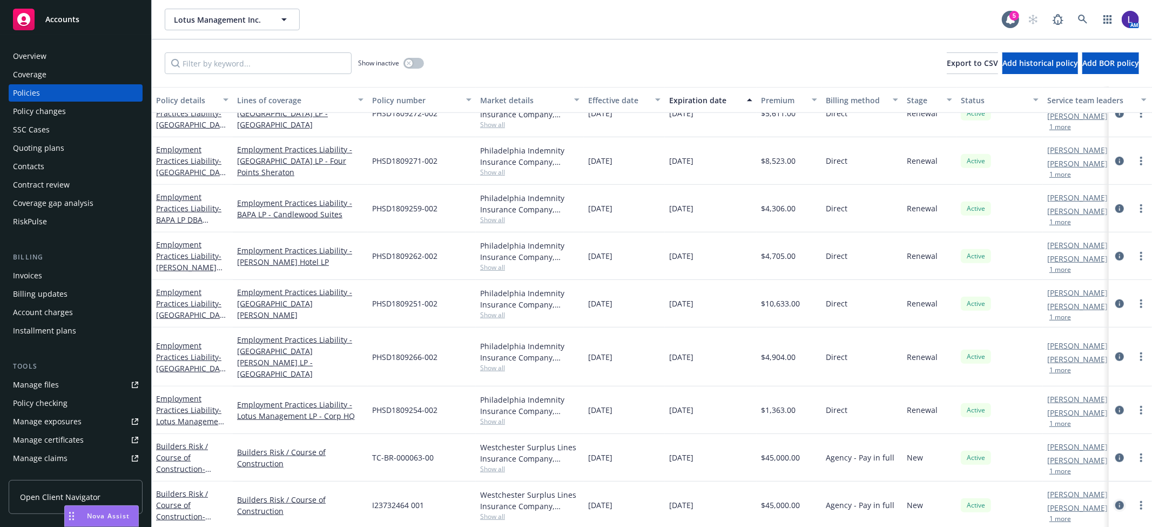
click at [1116, 501] on icon "circleInformation" at bounding box center [1120, 505] width 9 height 9
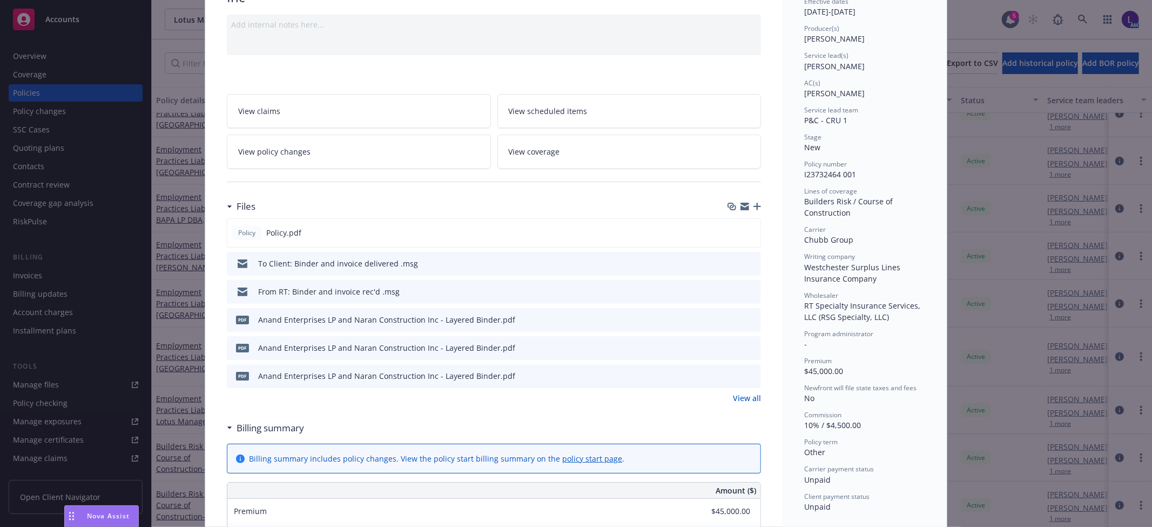
scroll to position [120, 0]
